Goal: Task Accomplishment & Management: Use online tool/utility

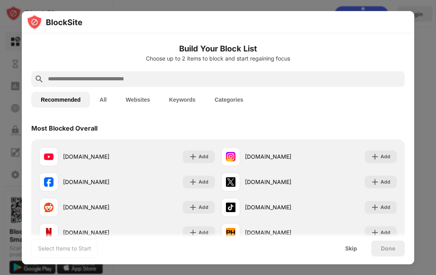
click at [253, 237] on div "Select Items to Start Skip Done" at bounding box center [218, 249] width 392 height 32
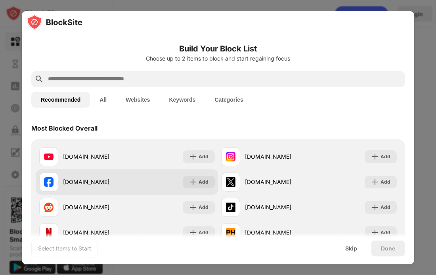
click at [93, 187] on div "[DOMAIN_NAME]" at bounding box center [83, 182] width 88 height 19
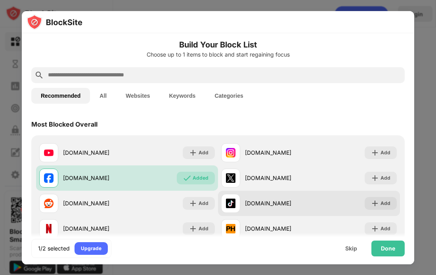
scroll to position [8, 0]
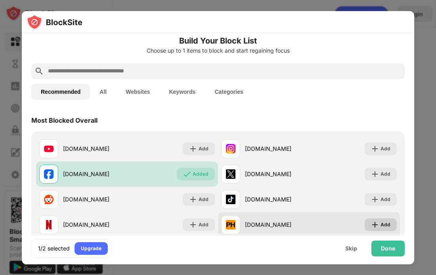
click at [373, 220] on div "Add" at bounding box center [381, 225] width 32 height 13
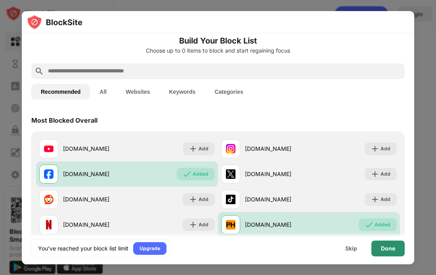
click at [381, 250] on div "Done" at bounding box center [388, 249] width 14 height 6
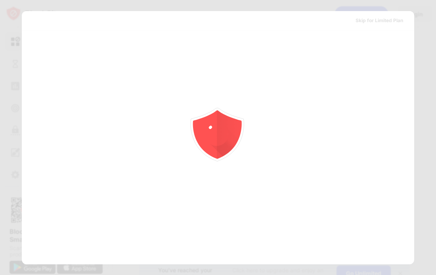
scroll to position [0, 0]
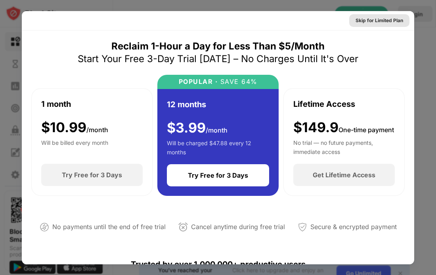
click at [371, 19] on div "Skip for Limited Plan" at bounding box center [380, 21] width 48 height 8
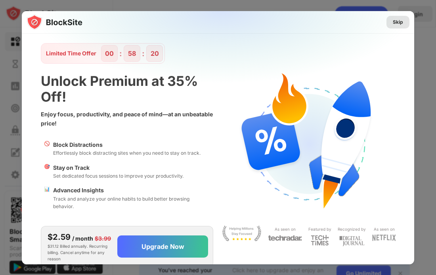
click at [397, 24] on div "Skip" at bounding box center [398, 22] width 10 height 8
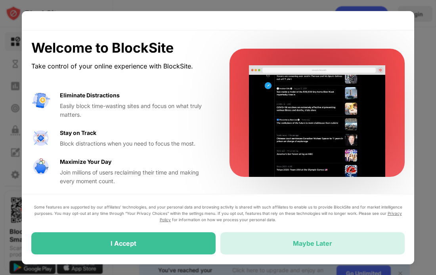
drag, startPoint x: 291, startPoint y: 244, endPoint x: 269, endPoint y: 221, distance: 31.4
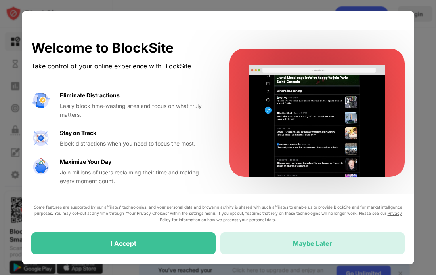
click at [291, 245] on div "Maybe Later" at bounding box center [312, 244] width 184 height 22
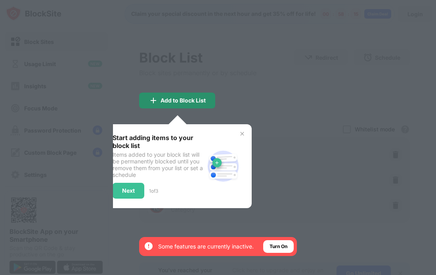
click at [172, 103] on div "Add to Block List" at bounding box center [177, 101] width 76 height 16
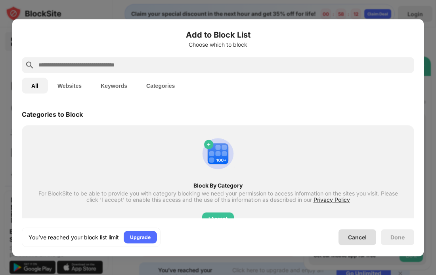
drag, startPoint x: 356, startPoint y: 240, endPoint x: 353, endPoint y: 230, distance: 10.3
click at [357, 238] on div "Cancel" at bounding box center [358, 238] width 38 height 16
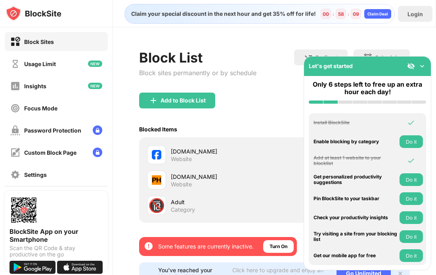
click at [430, 69] on div "Let's get started" at bounding box center [367, 66] width 127 height 19
